Goal: Task Accomplishment & Management: Complete application form

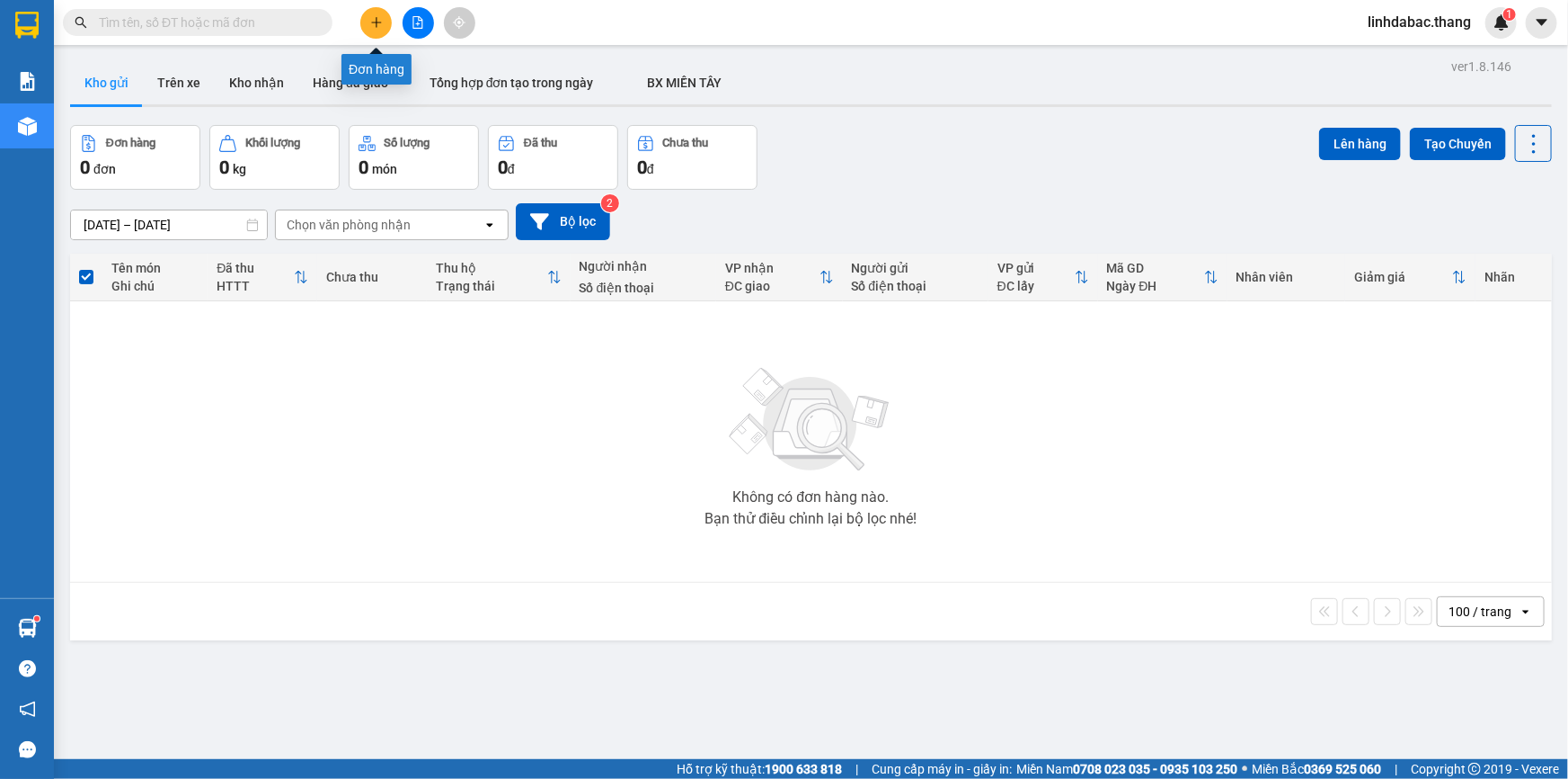
click at [373, 11] on button at bounding box center [376, 23] width 32 height 32
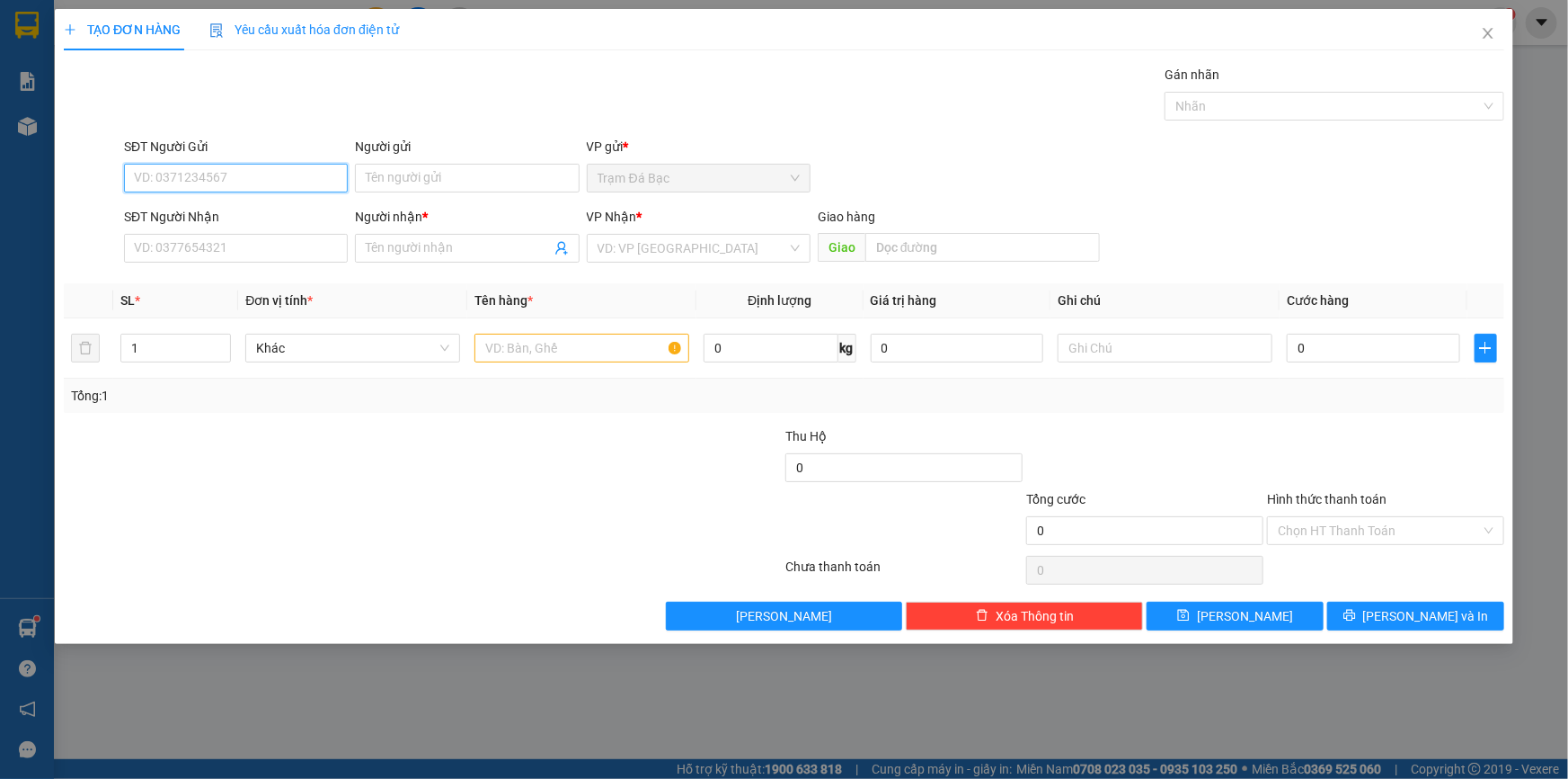
type input "0"
click at [328, 260] on input "SĐT Người Nhận" at bounding box center [236, 248] width 224 height 29
type input "0949039168"
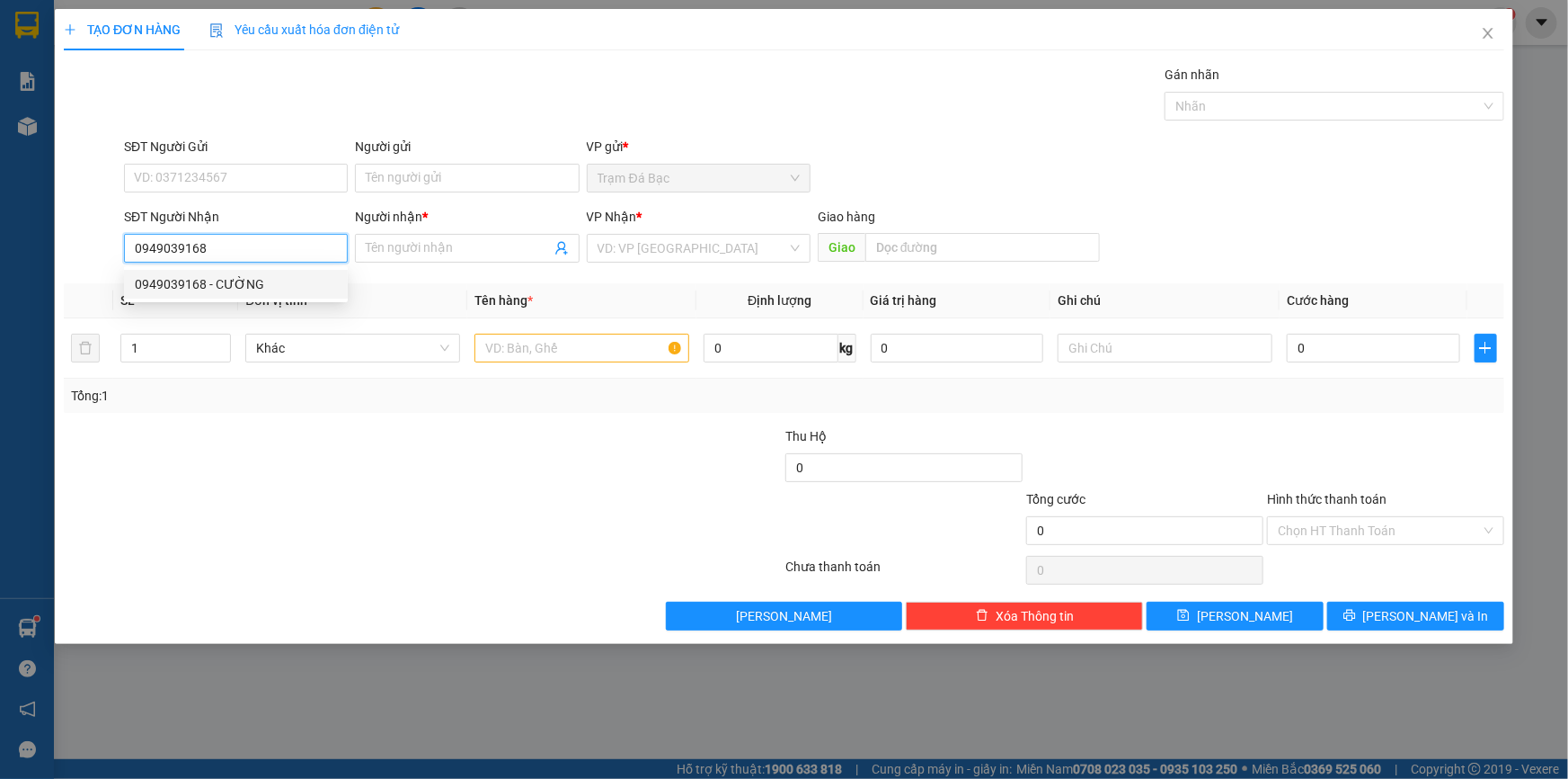
click at [282, 283] on div "0949039168 - CƯỜNG" at bounding box center [236, 284] width 202 height 20
type input "CƯỜNG"
type input "Q12"
type input "0949039168"
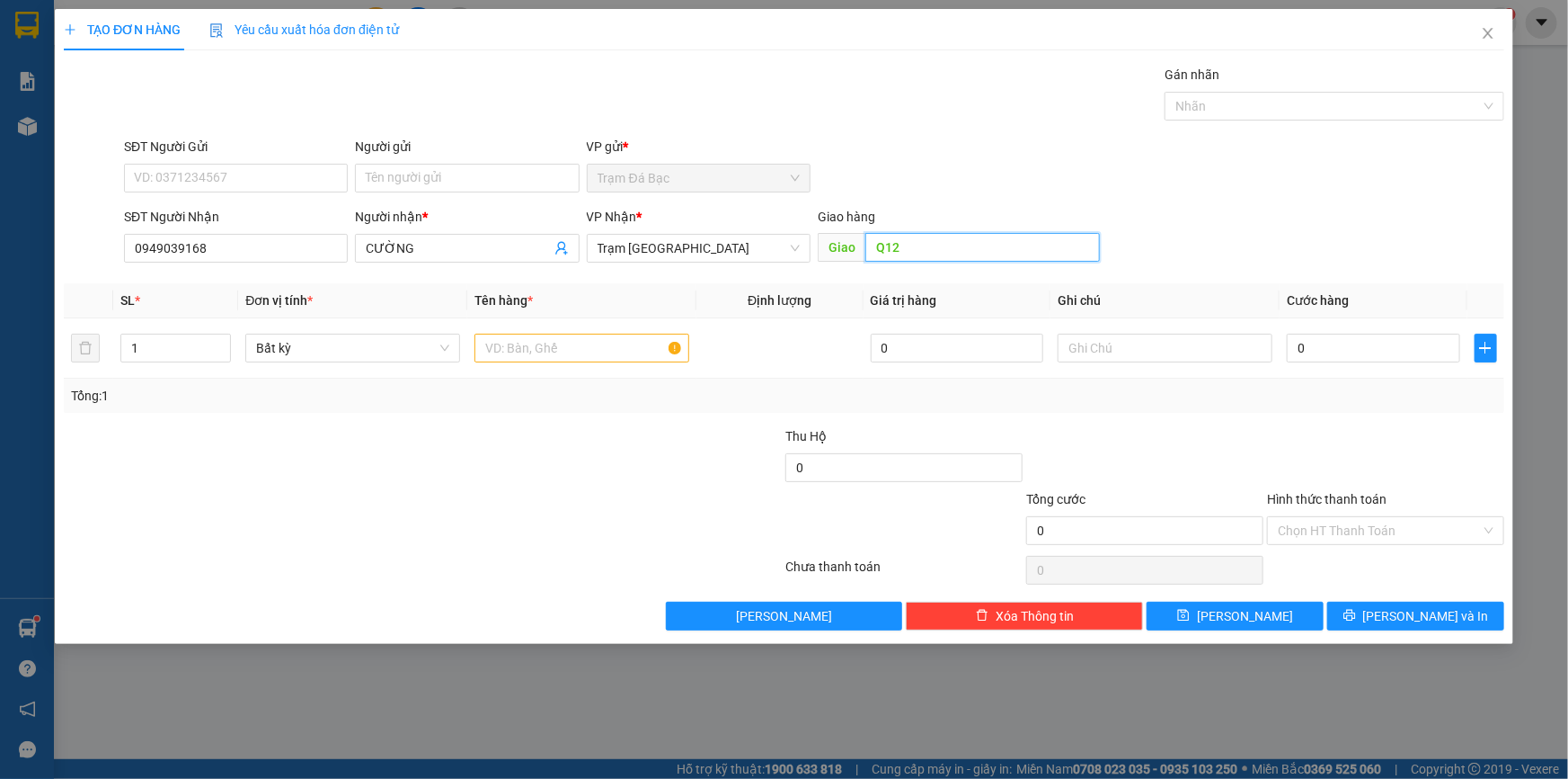
click at [906, 248] on input "Q12" at bounding box center [983, 247] width 235 height 29
click at [538, 247] on input "CƯỜNG" at bounding box center [457, 248] width 184 height 20
type input "C"
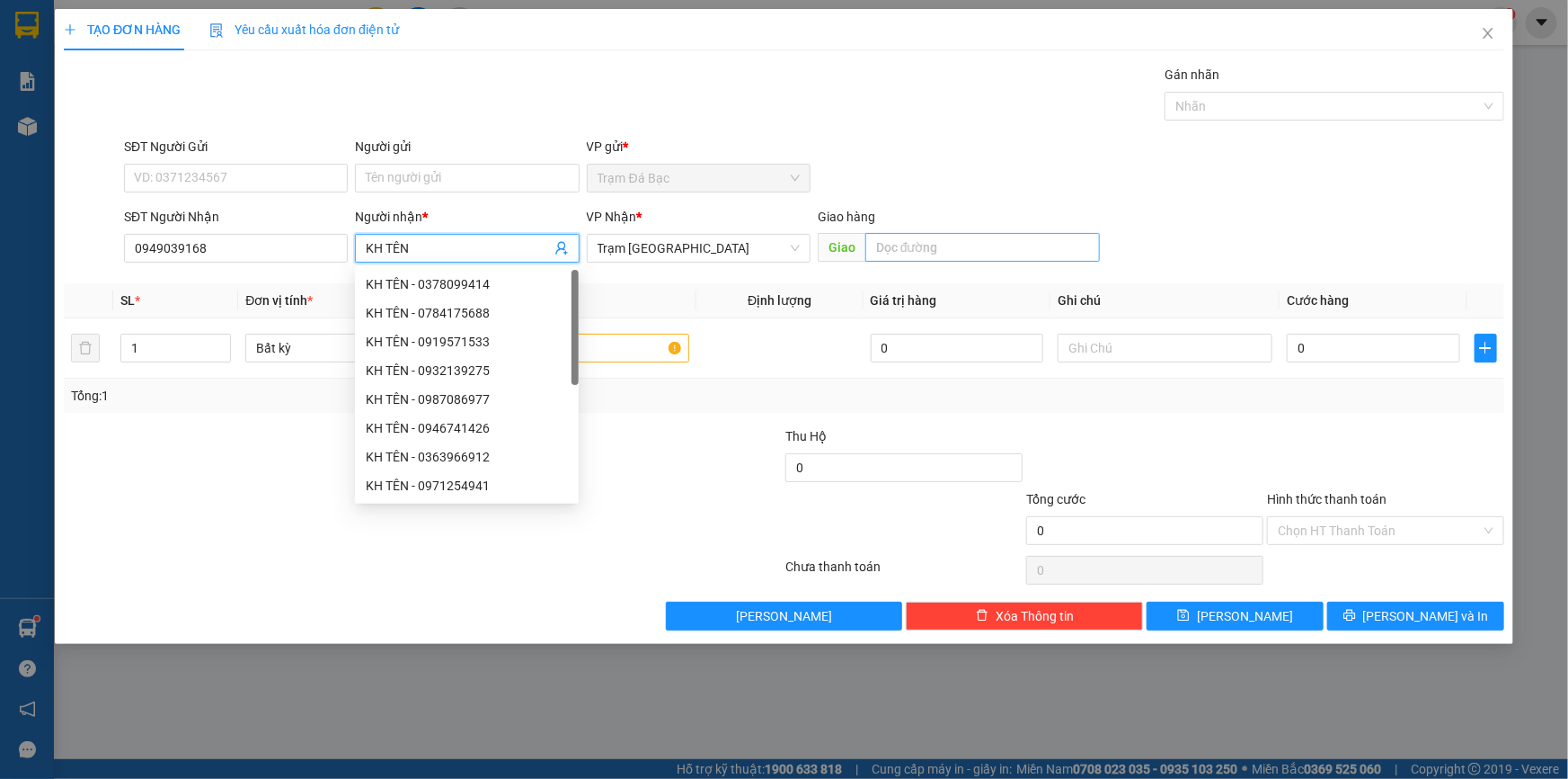
type input "KH TÊN"
click at [921, 241] on input "text" at bounding box center [983, 247] width 235 height 29
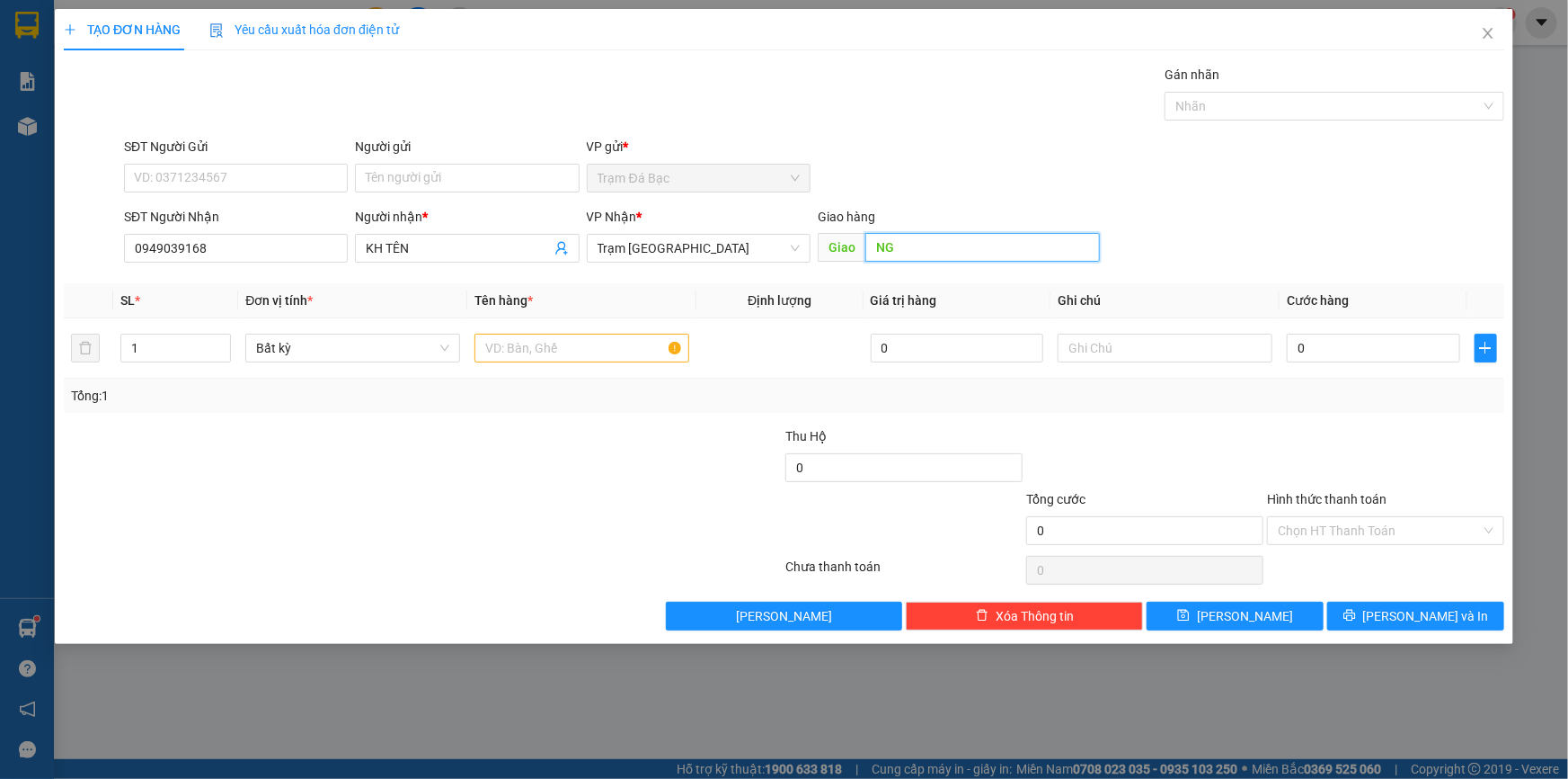
type input "N"
type input "CV NGÃ 4 GA"
click at [569, 355] on input "text" at bounding box center [581, 347] width 215 height 29
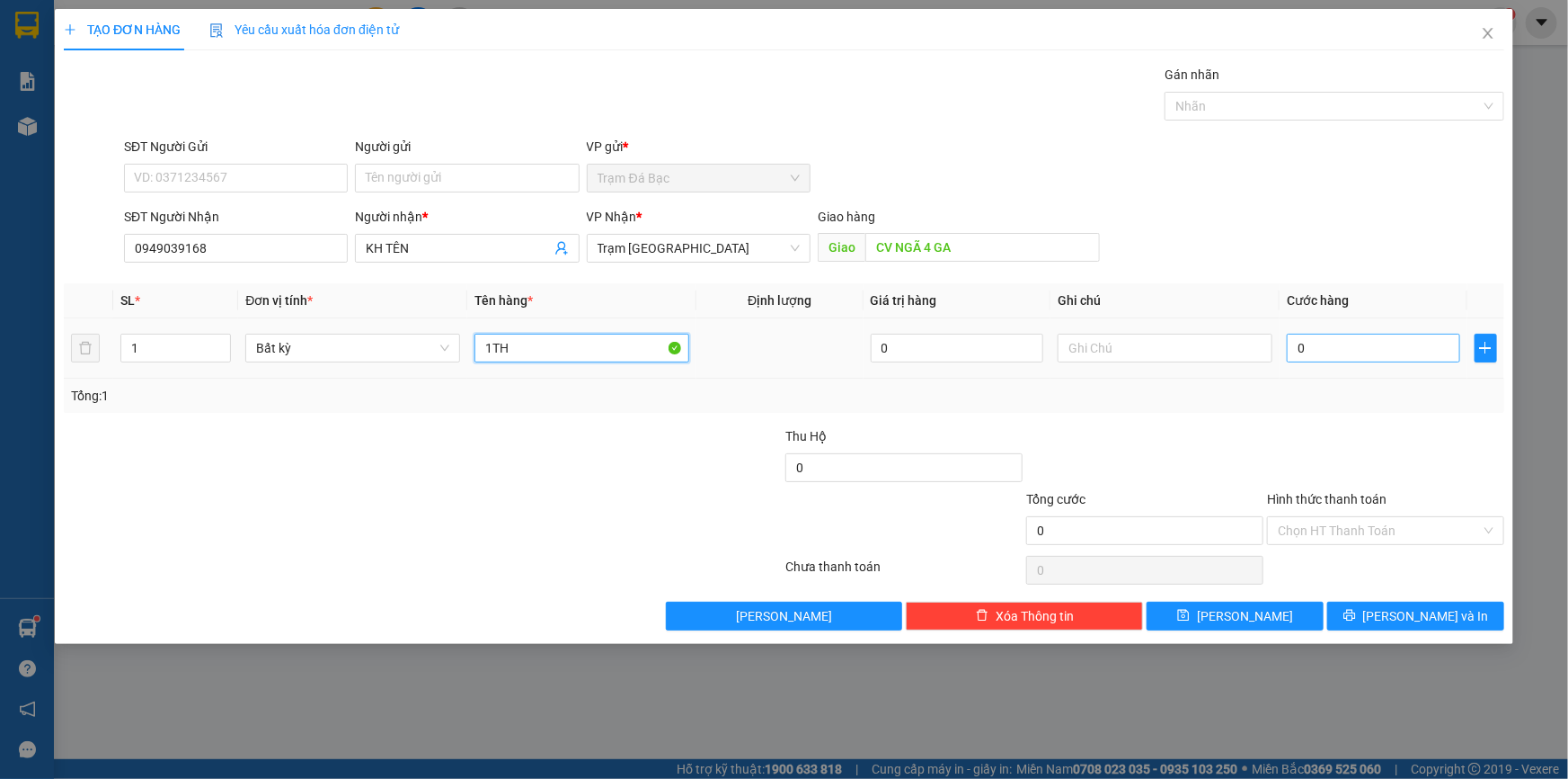
type input "1TH"
click at [1303, 355] on input "0" at bounding box center [1374, 347] width 173 height 29
type input "7"
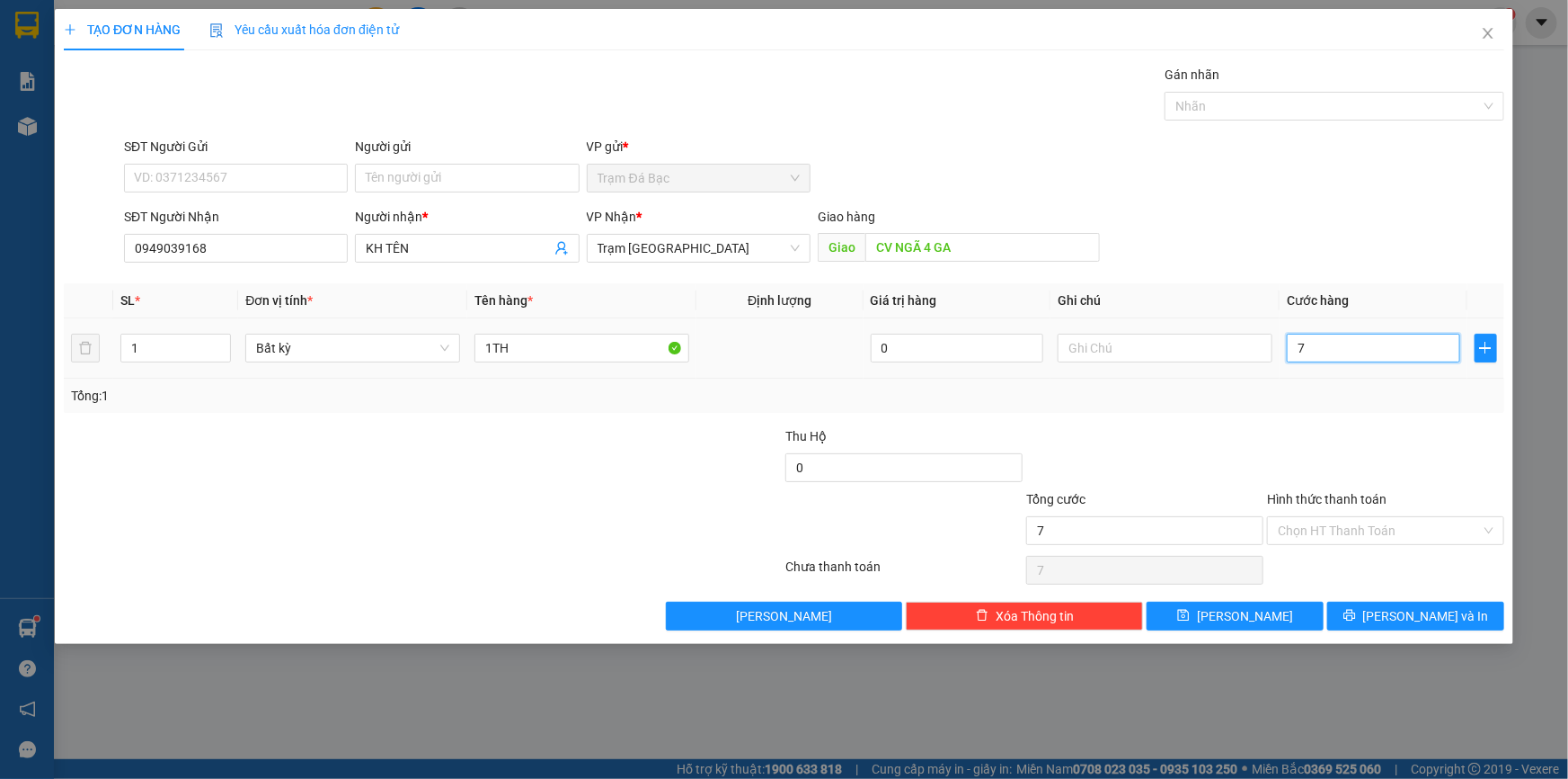
type input "70"
type input "70.000"
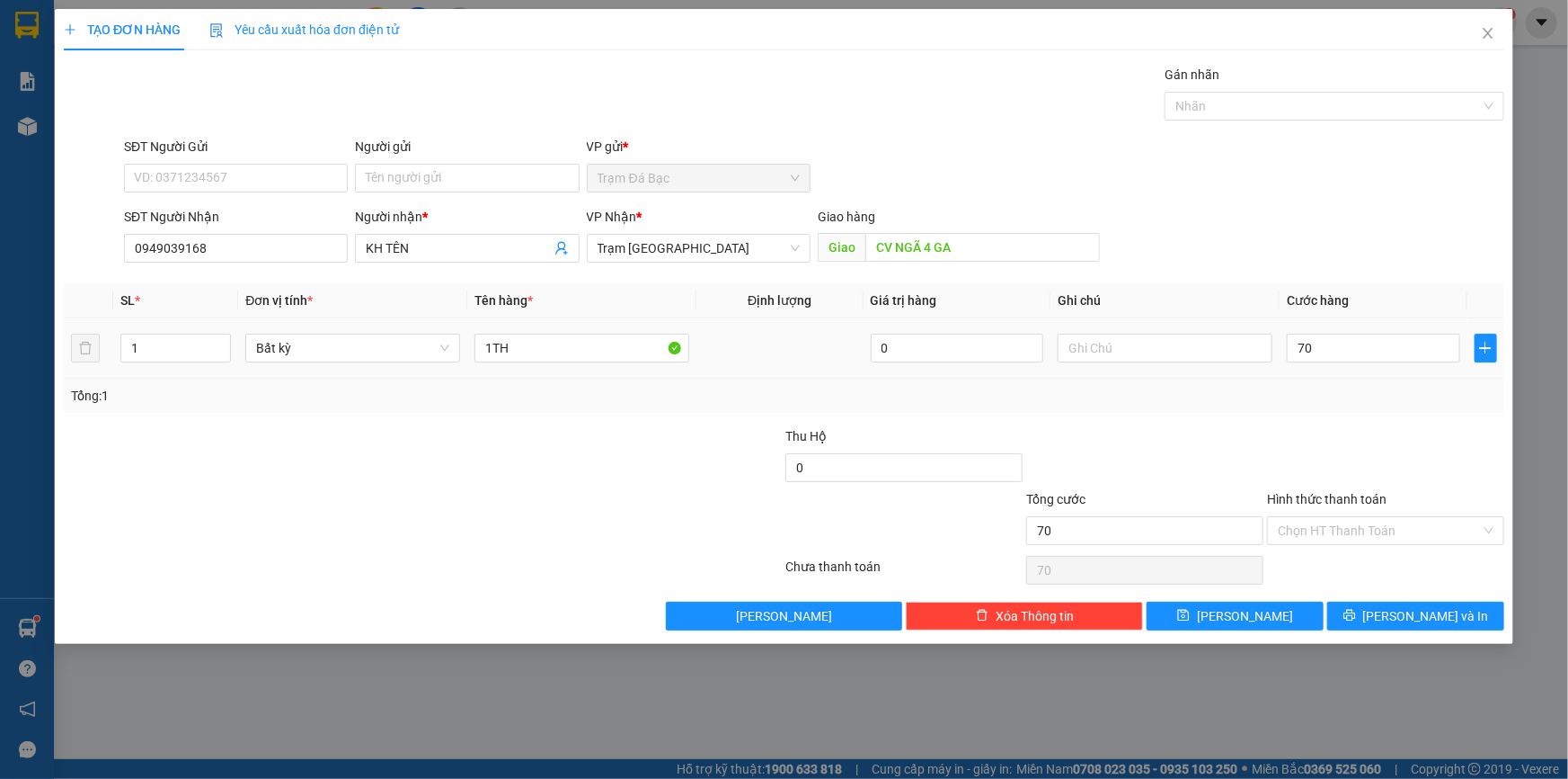
type input "70.000"
click at [1320, 375] on td "70.000" at bounding box center [1374, 348] width 188 height 60
click at [1456, 619] on button "[PERSON_NAME] và In" at bounding box center [1416, 615] width 177 height 29
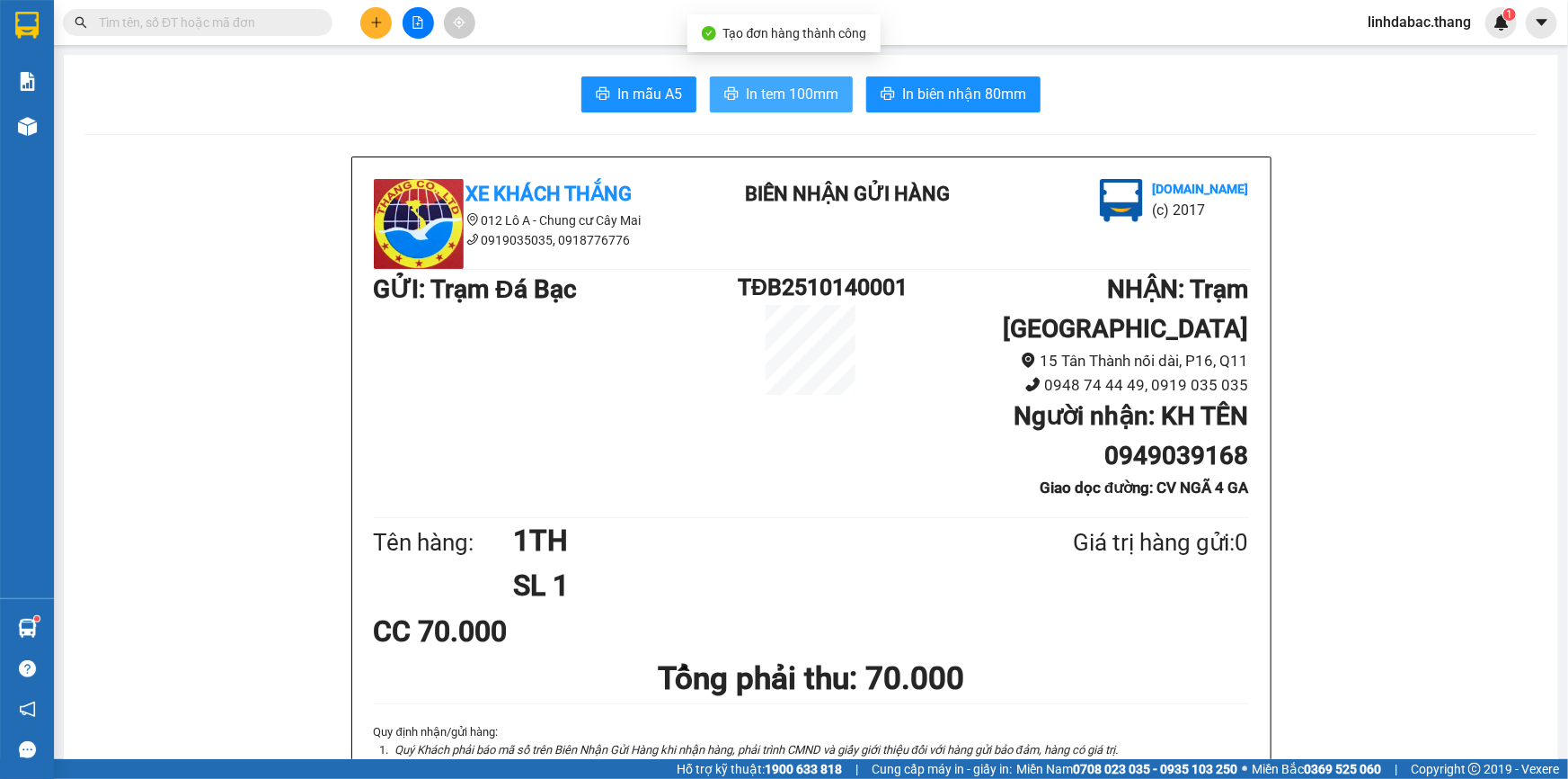
click at [822, 95] on span "In tem 100mm" at bounding box center [792, 94] width 93 height 23
click at [373, 17] on icon "plus" at bounding box center [376, 22] width 13 height 13
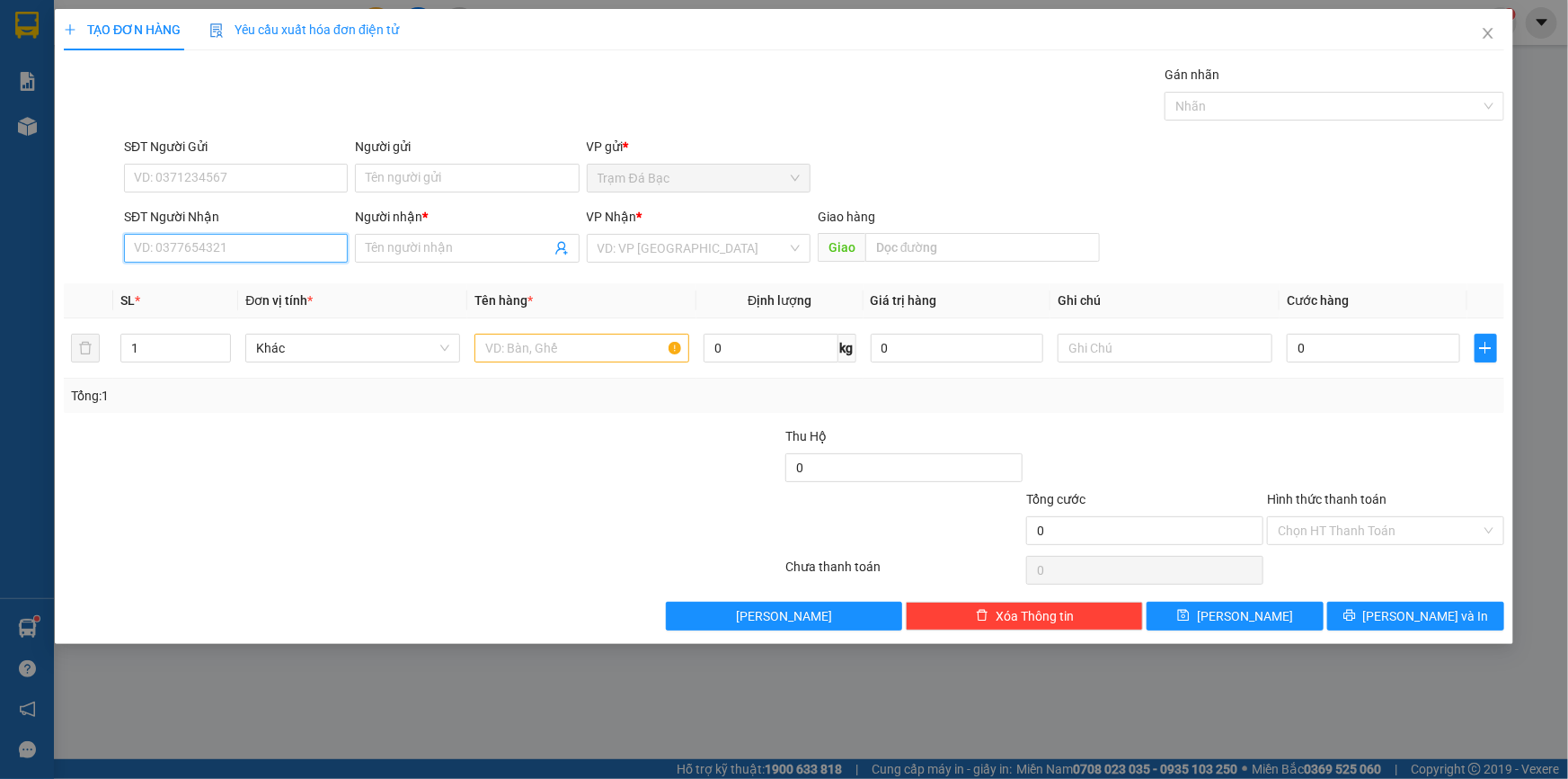
click at [250, 248] on input "SĐT Người Nhận" at bounding box center [236, 248] width 224 height 29
type input "0917118641"
click at [436, 245] on input "Người nhận *" at bounding box center [457, 248] width 184 height 20
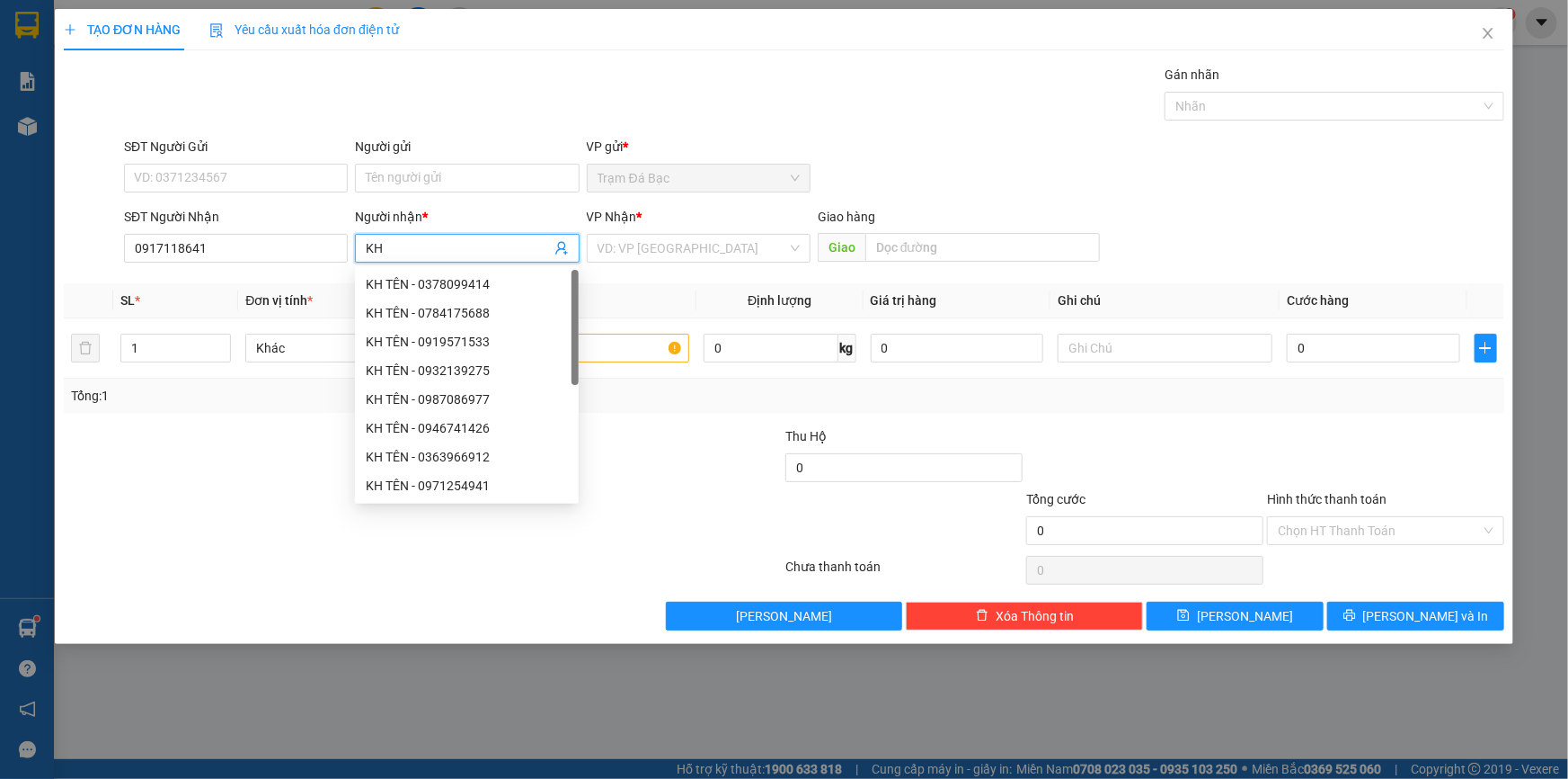
type input "K"
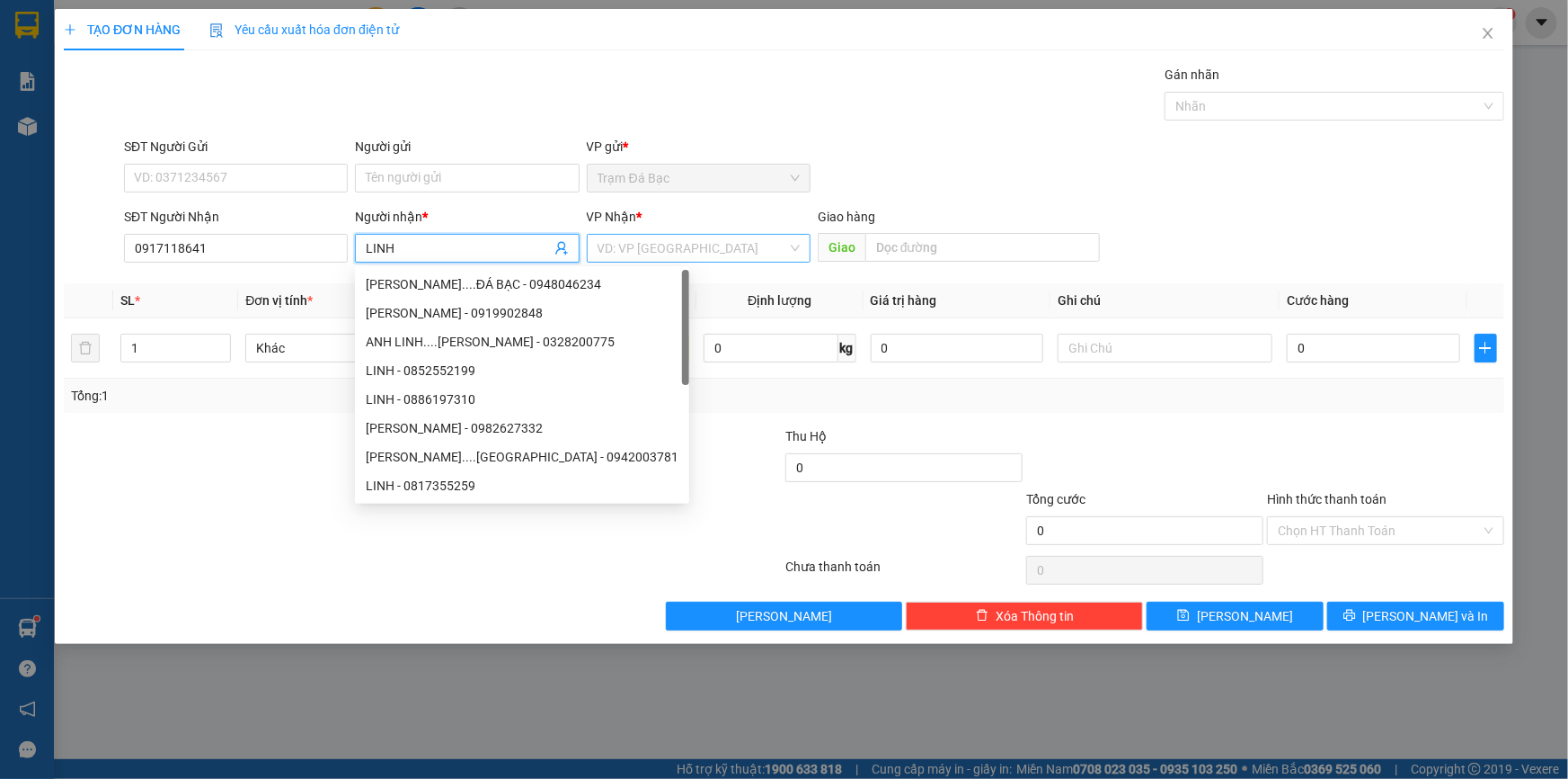
type input "LINH"
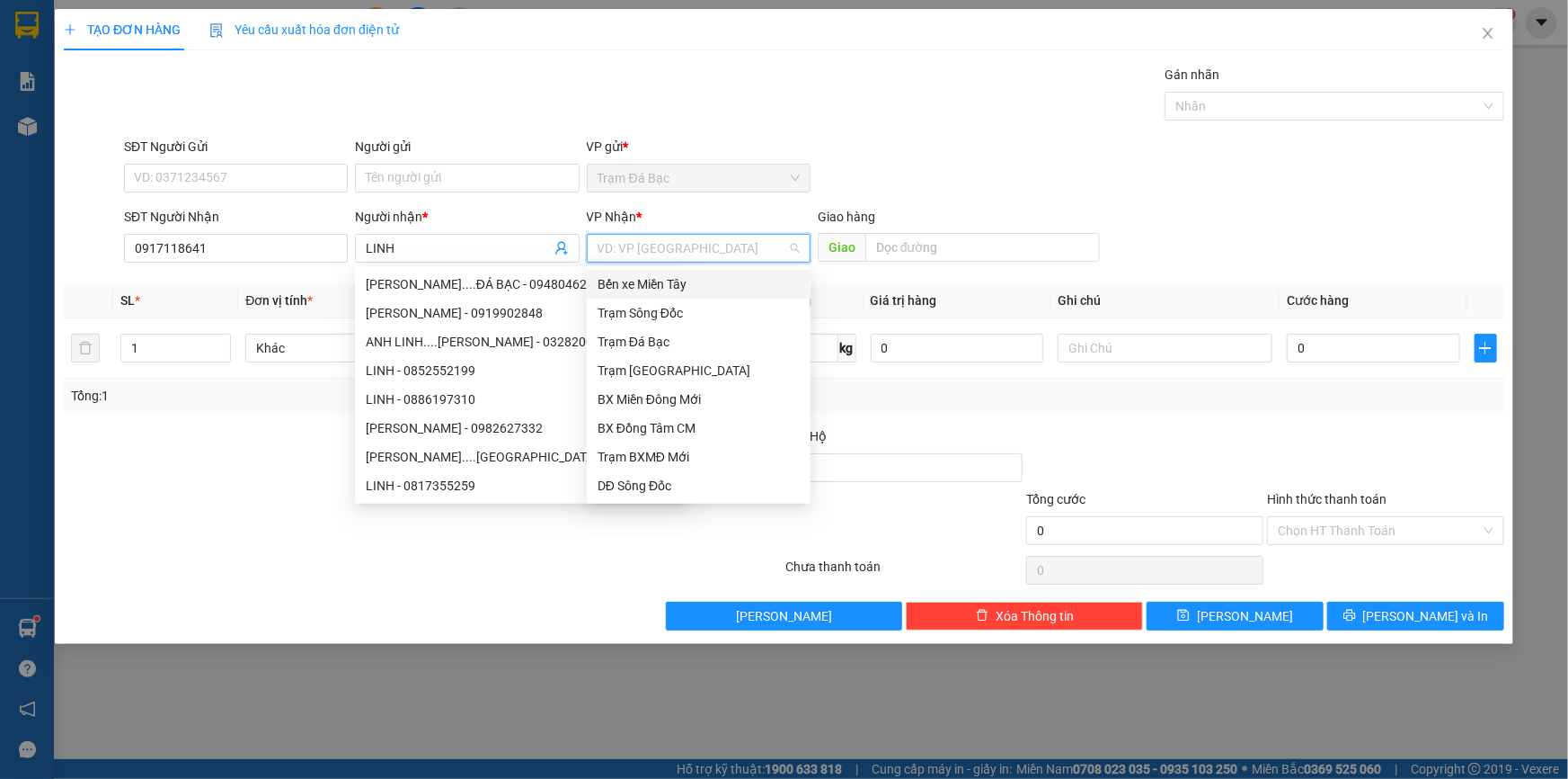
click at [625, 241] on input "search" at bounding box center [692, 248] width 189 height 27
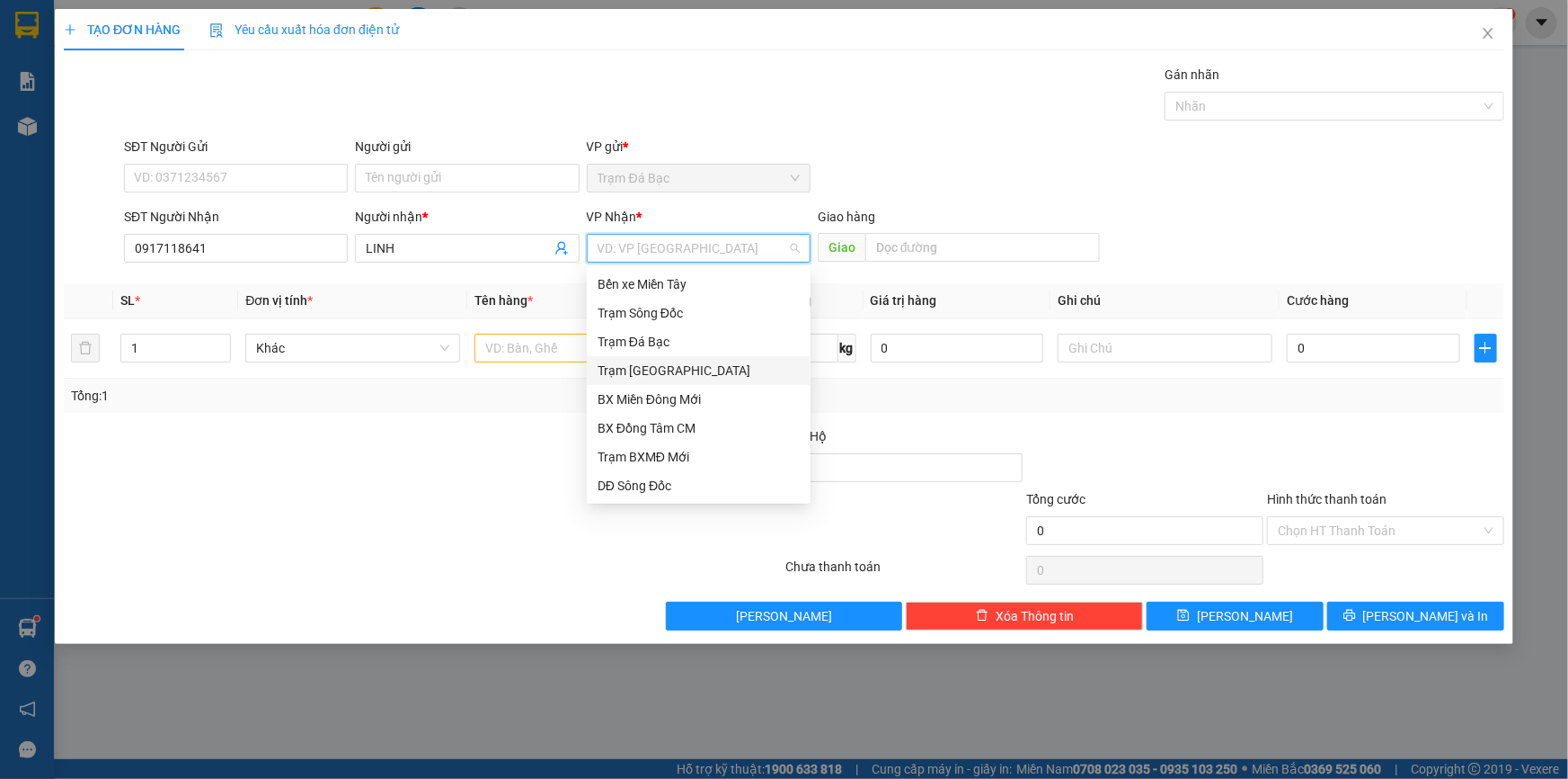
click at [638, 373] on div "Trạm [GEOGRAPHIC_DATA]" at bounding box center [698, 371] width 202 height 20
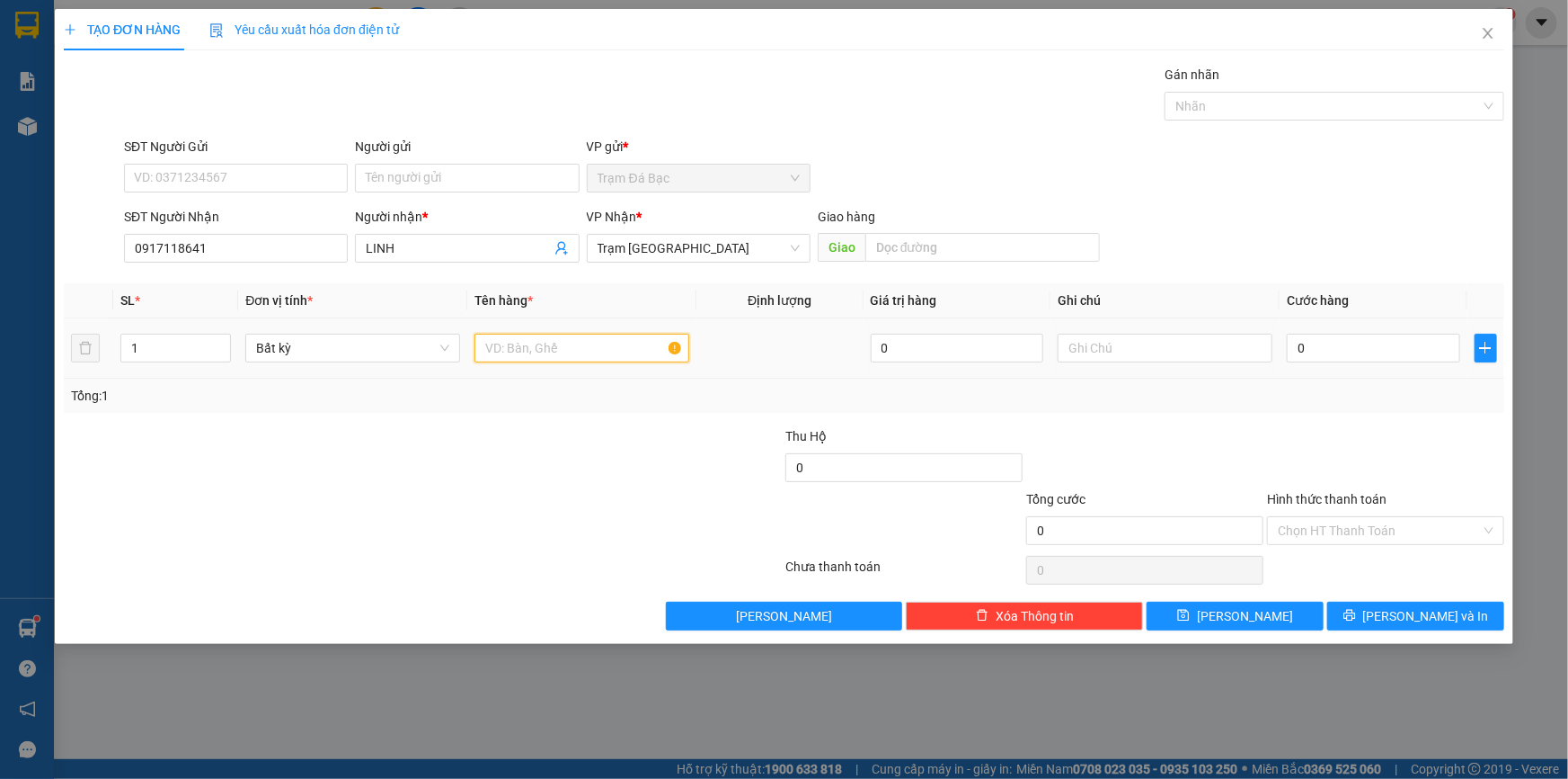
click at [568, 351] on input "text" at bounding box center [581, 347] width 215 height 29
type input "1 BAO"
click at [1379, 366] on td "0" at bounding box center [1374, 348] width 188 height 60
click at [1385, 345] on input "0" at bounding box center [1374, 347] width 173 height 29
type input "5"
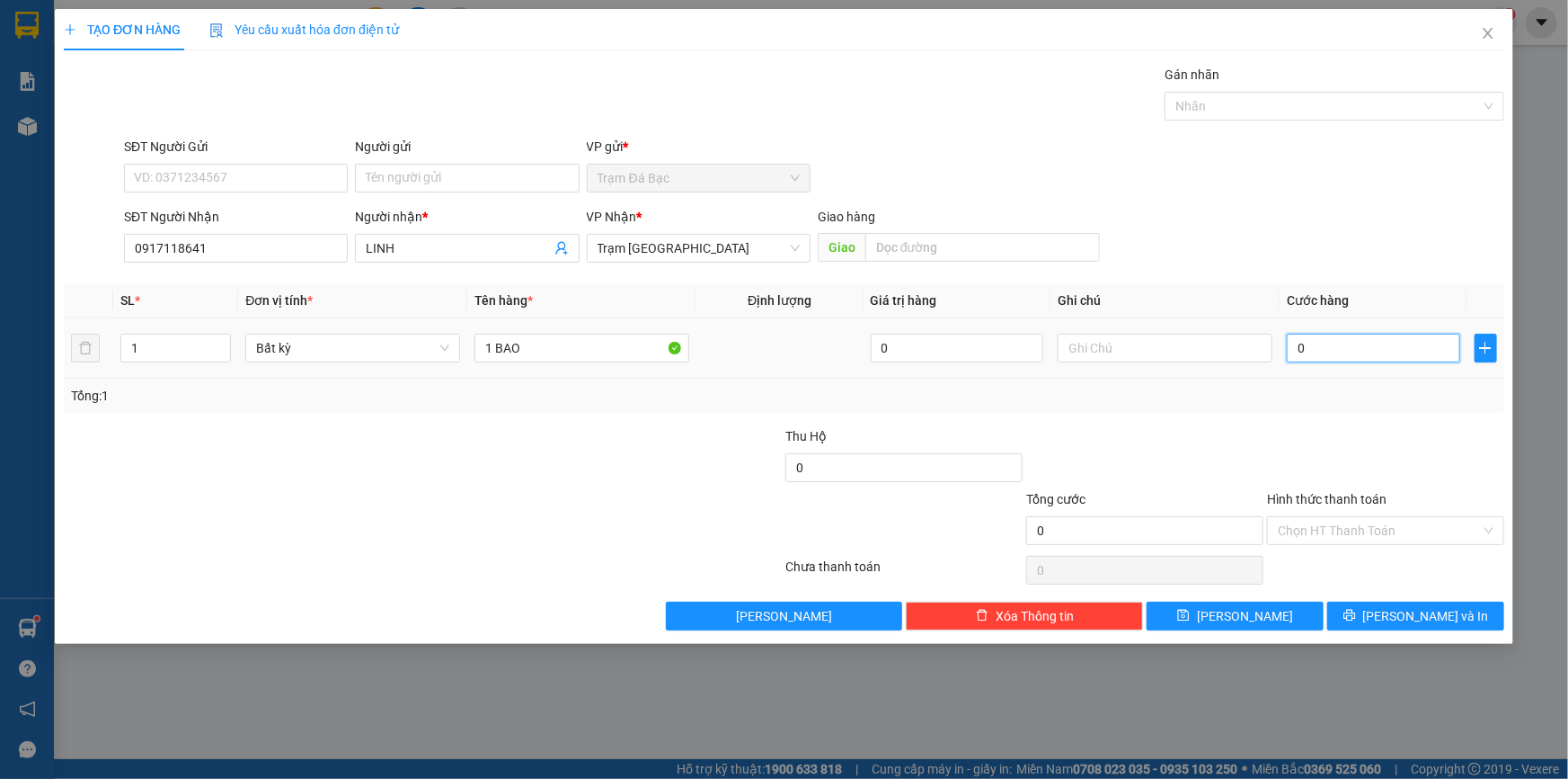
type input "5"
type input "50"
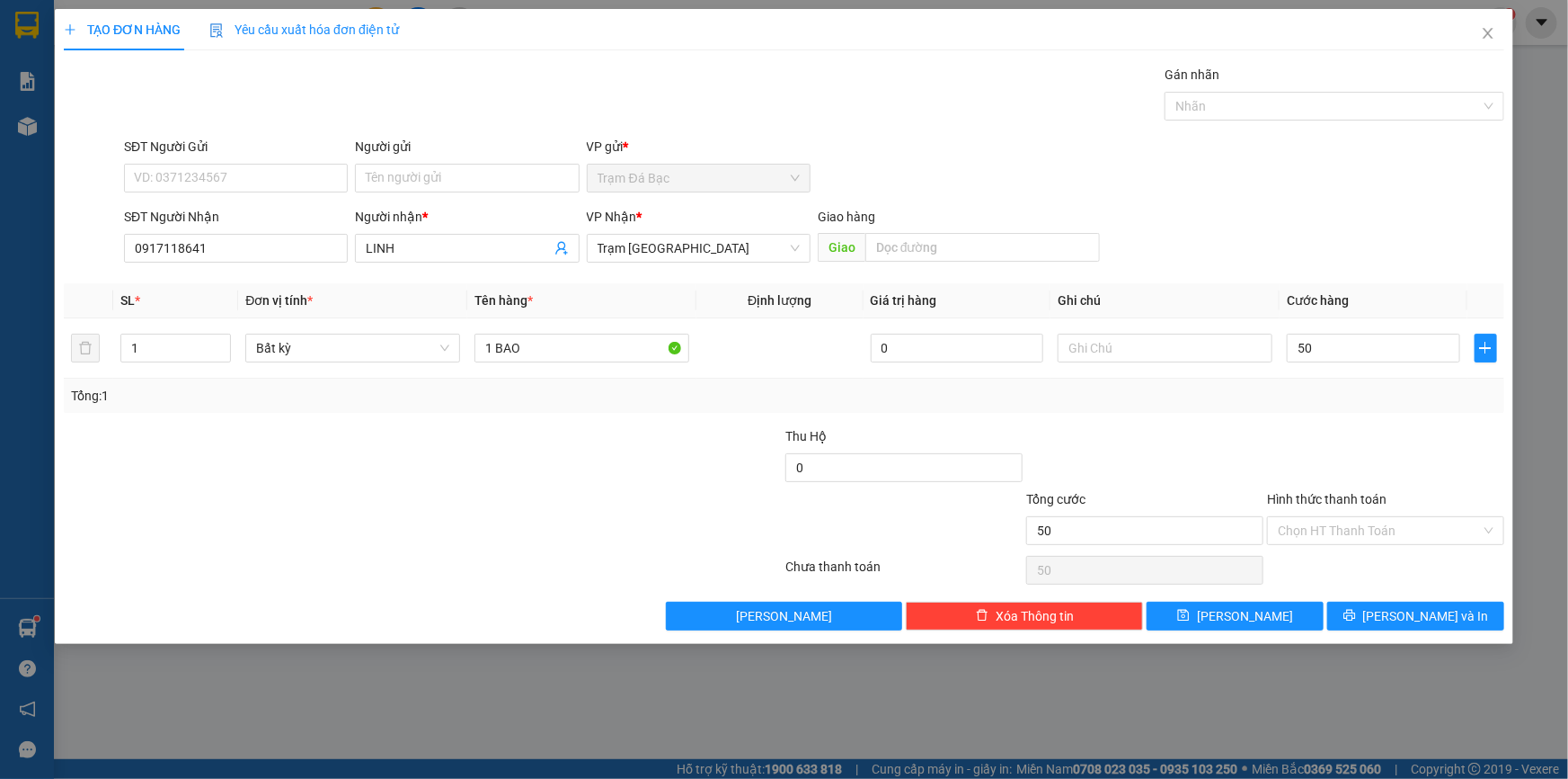
type input "50.000"
click at [1449, 387] on div "Tổng: 1" at bounding box center [784, 395] width 1426 height 20
click at [1396, 618] on button "[PERSON_NAME] và In" at bounding box center [1416, 615] width 177 height 29
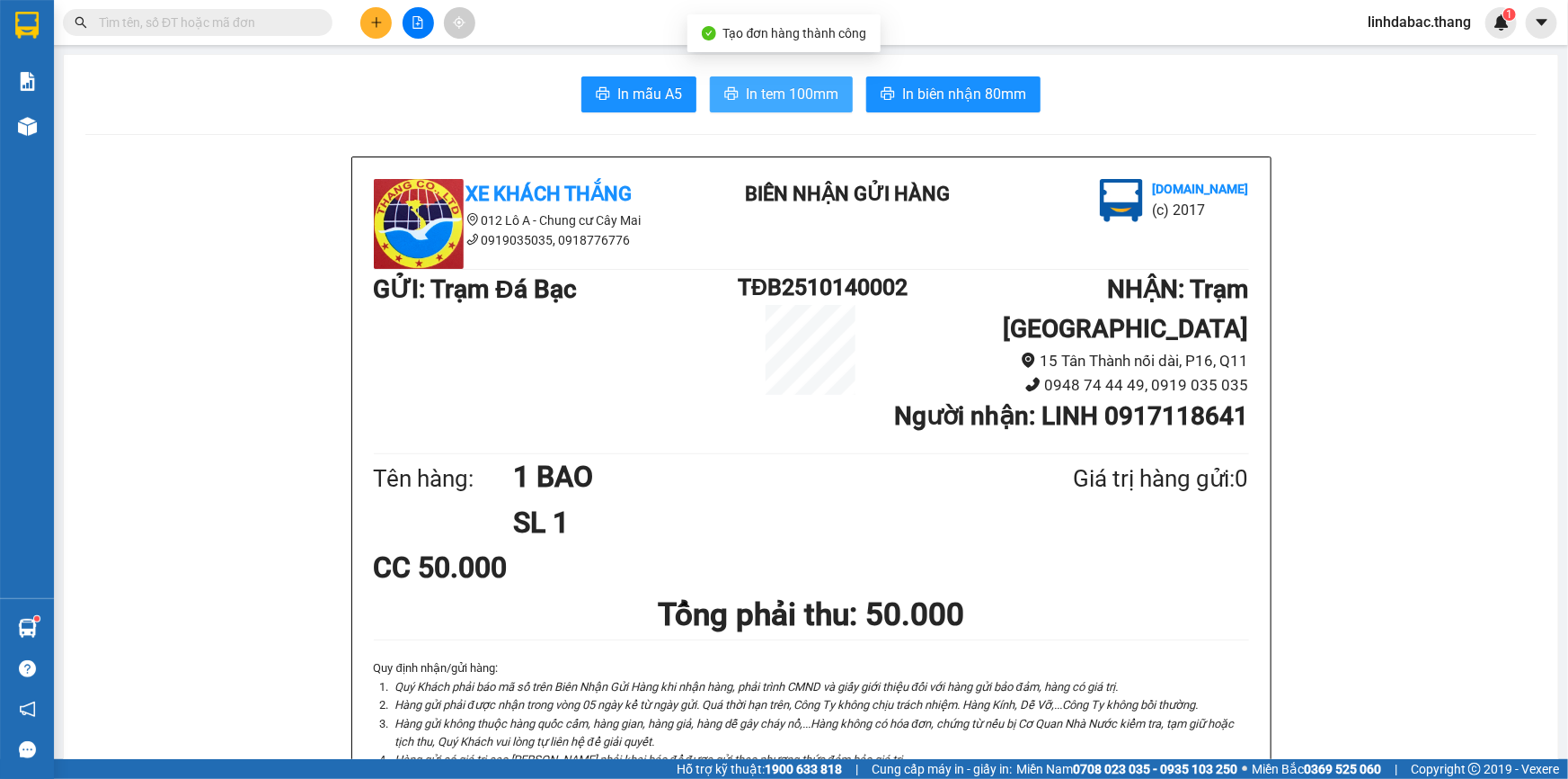
click at [790, 107] on button "In tem 100mm" at bounding box center [781, 95] width 143 height 35
